Goal: Contribute content

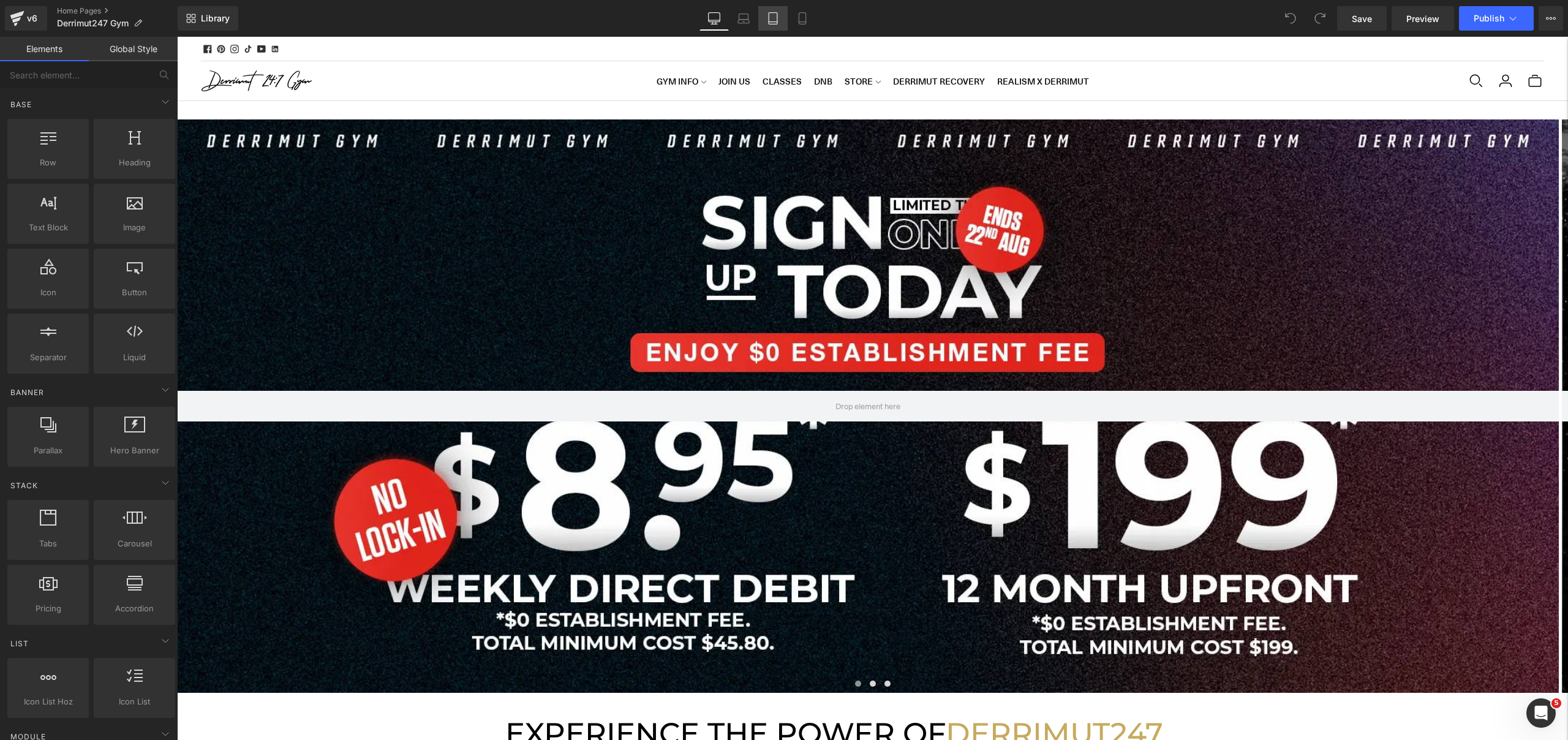
click at [765, 14] on link "Tablet" at bounding box center [773, 18] width 29 height 24
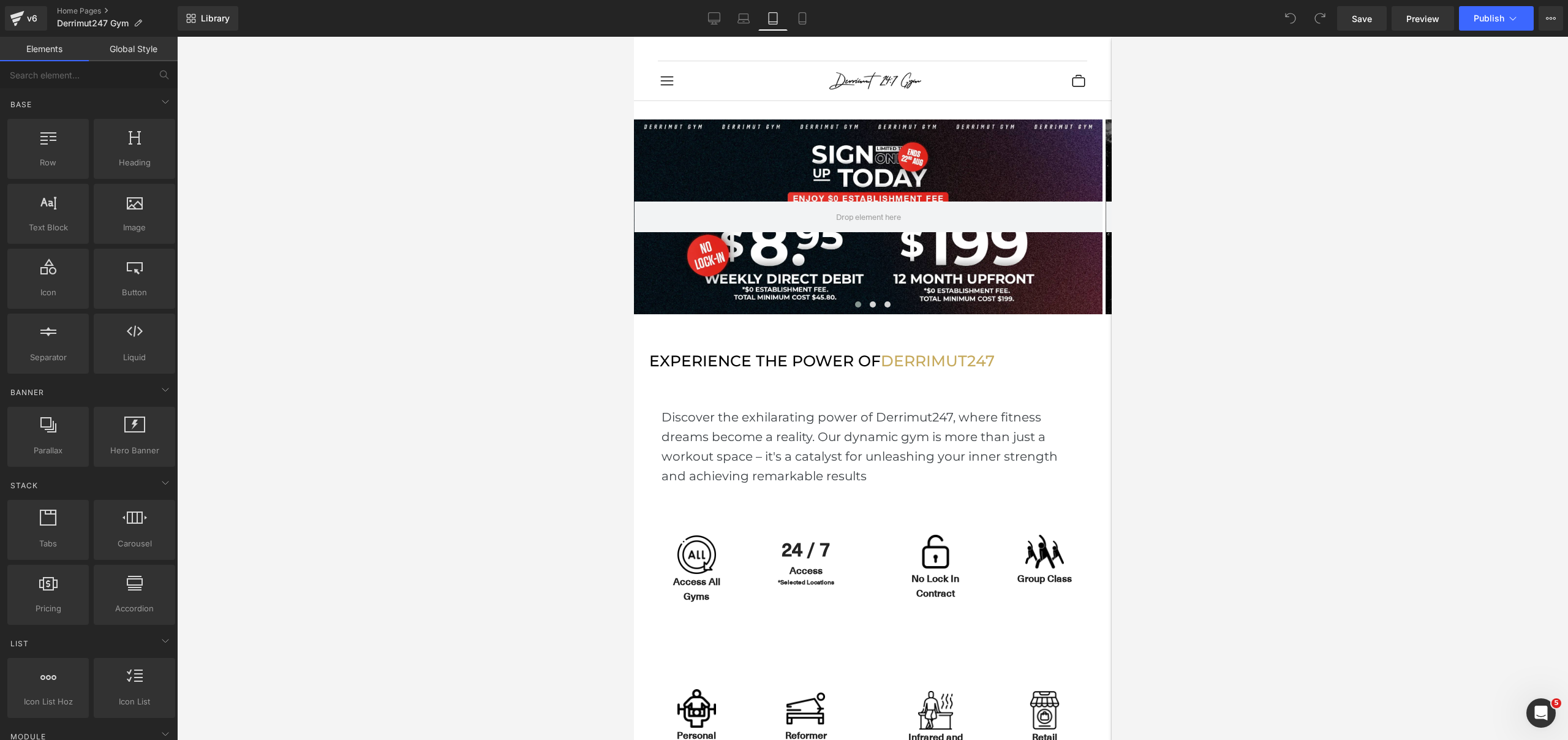
scroll to position [6, 6]
click at [805, 14] on icon at bounding box center [802, 19] width 7 height 12
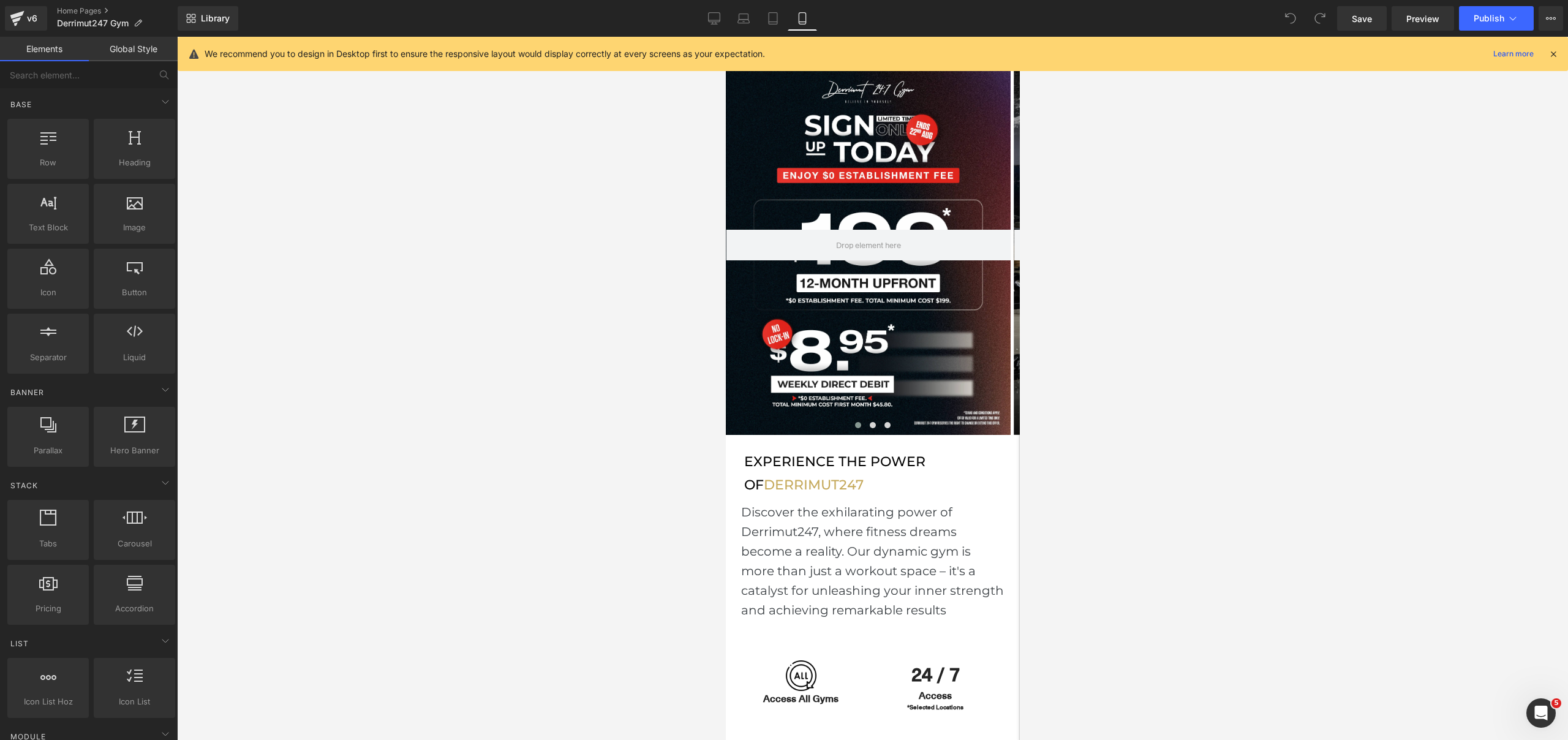
scroll to position [4546, 285]
click at [884, 147] on div at bounding box center [868, 245] width 285 height 380
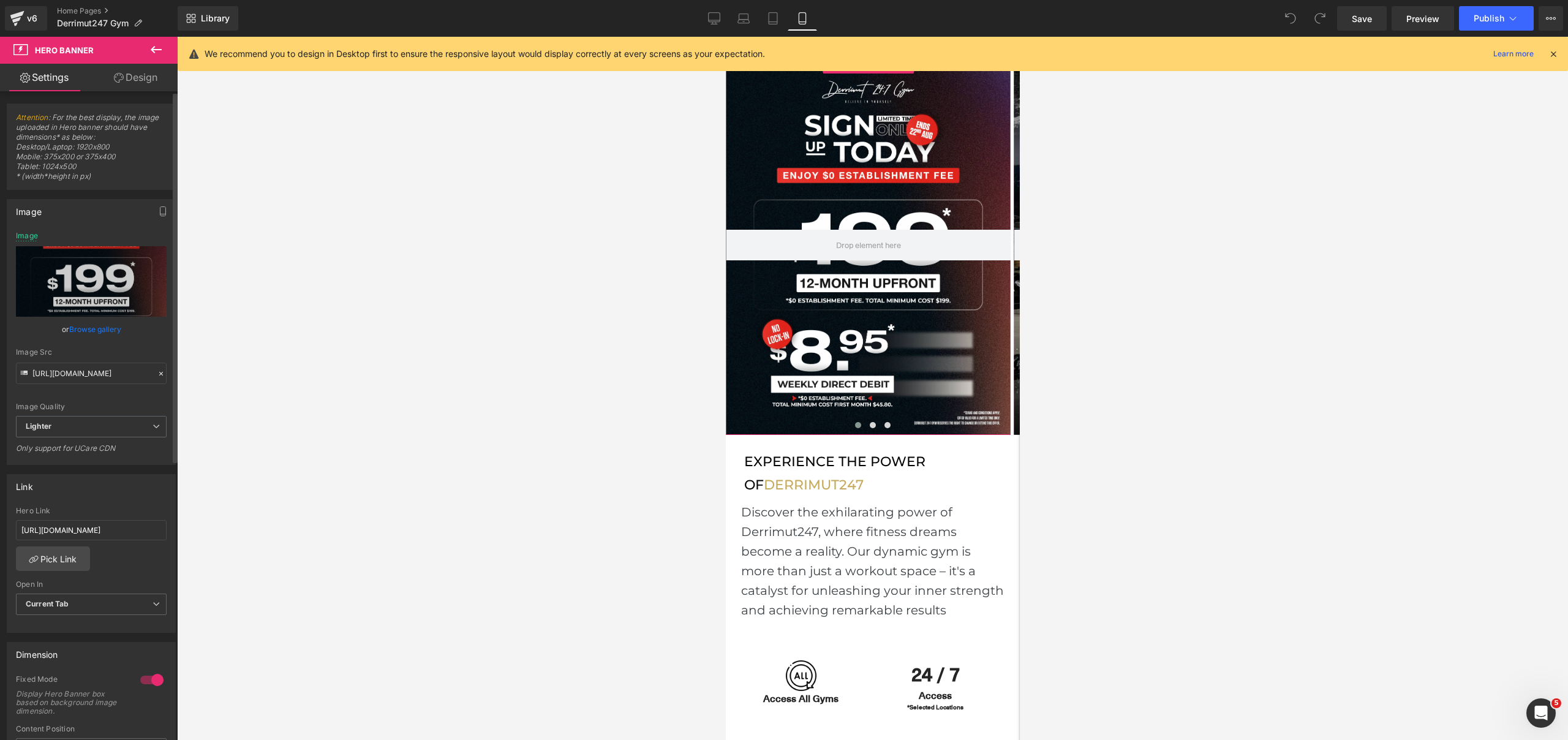
click at [111, 330] on link "Browse gallery" at bounding box center [95, 329] width 52 height 21
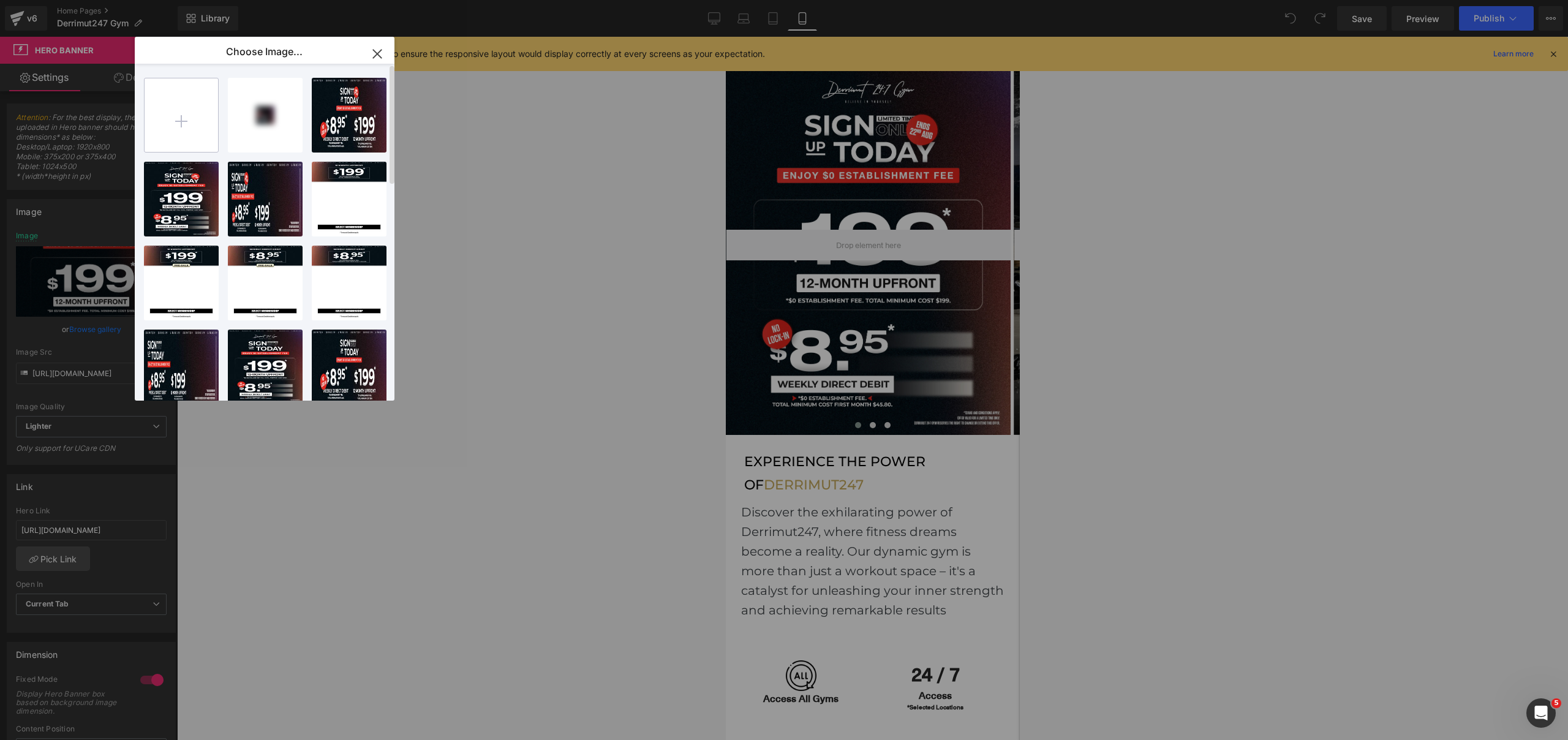
click at [155, 127] on input "file" at bounding box center [181, 115] width 73 height 73
type input "C:\fakepath\[MB] NO EST-2.webp"
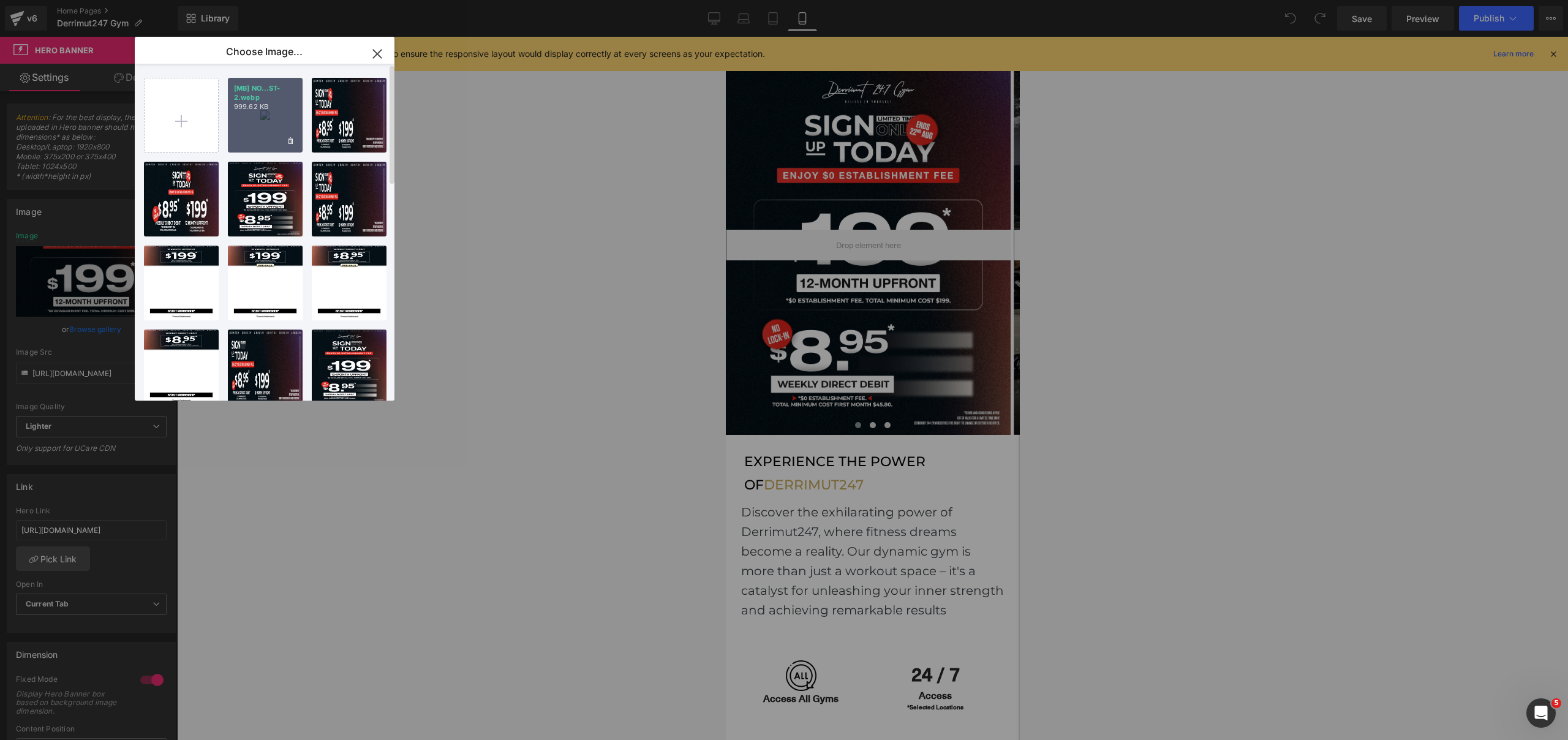
click at [273, 125] on div "[MB] NO...ST-2.webp 999.62 KB" at bounding box center [265, 115] width 75 height 75
type input "[URL][DOMAIN_NAME]"
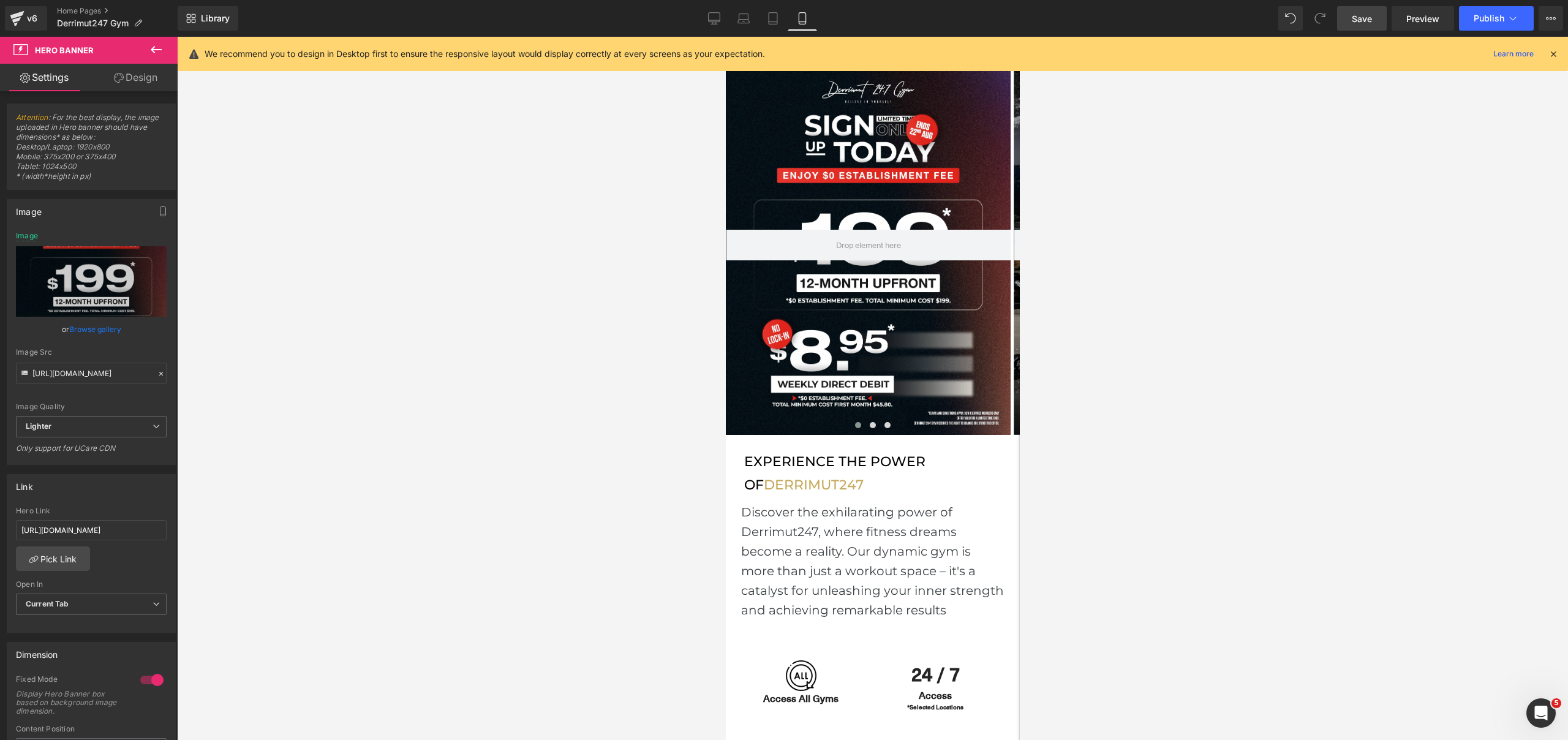
click at [1363, 18] on span "Save" at bounding box center [1361, 19] width 21 height 13
click at [1501, 14] on span "Publish" at bounding box center [1489, 18] width 31 height 10
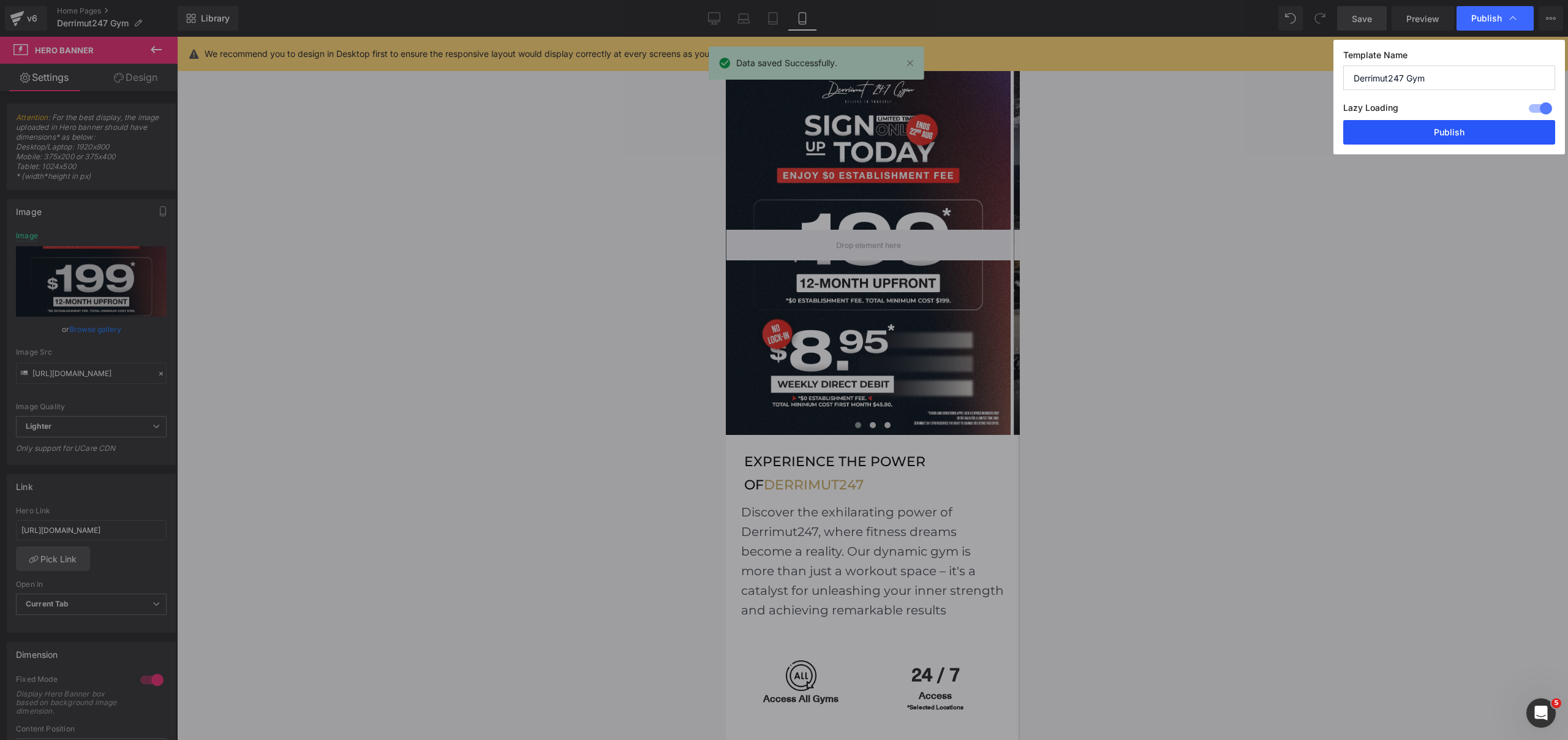
click at [1458, 127] on button "Publish" at bounding box center [1449, 132] width 212 height 24
